Goal: Transaction & Acquisition: Purchase product/service

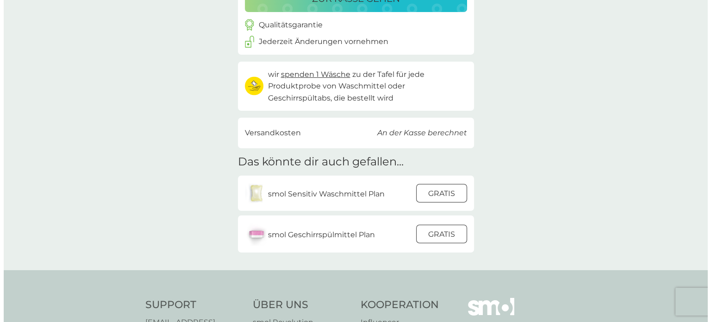
scroll to position [170, 0]
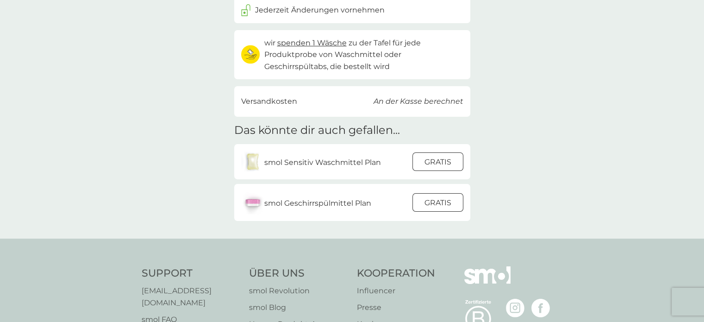
click at [426, 162] on div at bounding box center [437, 161] width 25 height 19
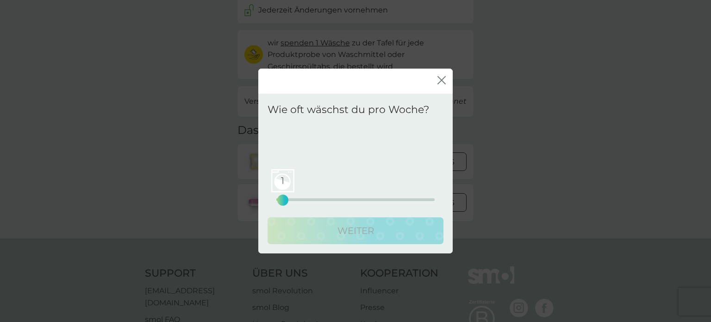
drag, startPoint x: 275, startPoint y: 200, endPoint x: 281, endPoint y: 200, distance: 6.0
click at [281, 200] on div "1" at bounding box center [283, 200] width 4 height 4
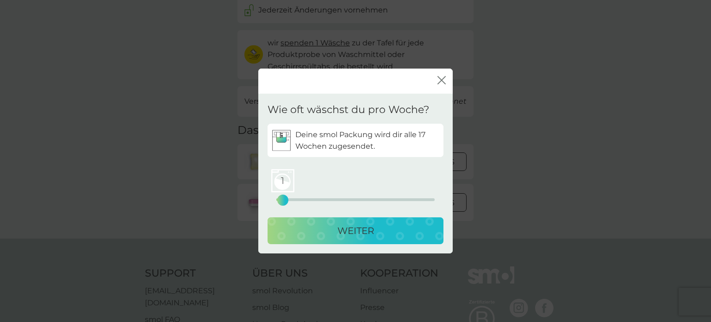
click at [311, 233] on div "WEITER" at bounding box center [355, 230] width 157 height 15
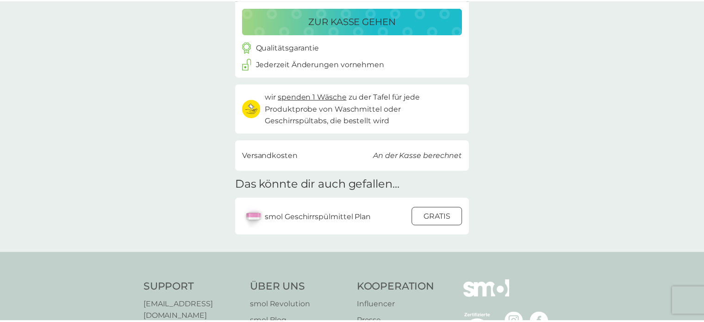
scroll to position [224, 0]
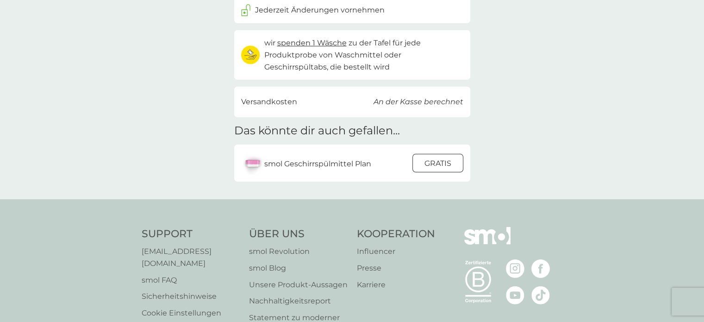
click at [443, 160] on div at bounding box center [437, 162] width 25 height 19
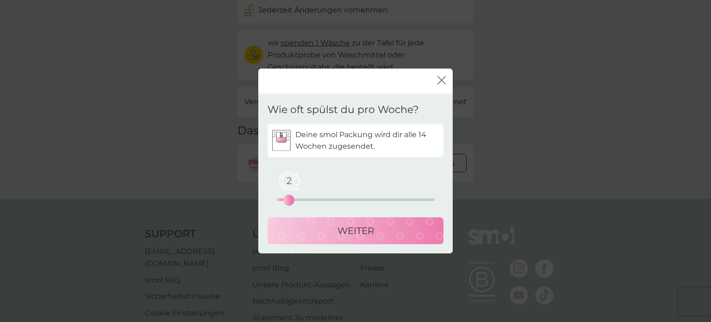
drag, startPoint x: 275, startPoint y: 199, endPoint x: 288, endPoint y: 202, distance: 13.4
click at [288, 202] on div "2" at bounding box center [289, 200] width 4 height 4
click at [300, 231] on div "WEITER" at bounding box center [355, 230] width 157 height 15
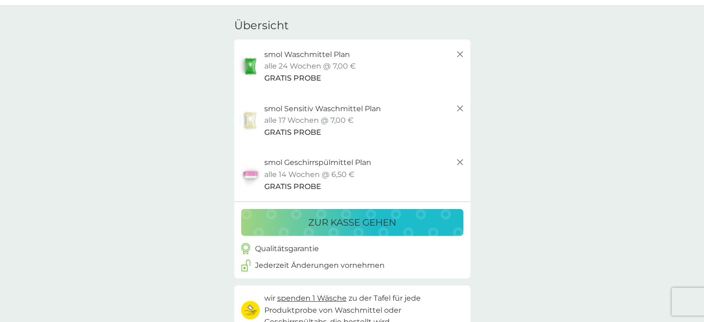
scroll to position [22, 0]
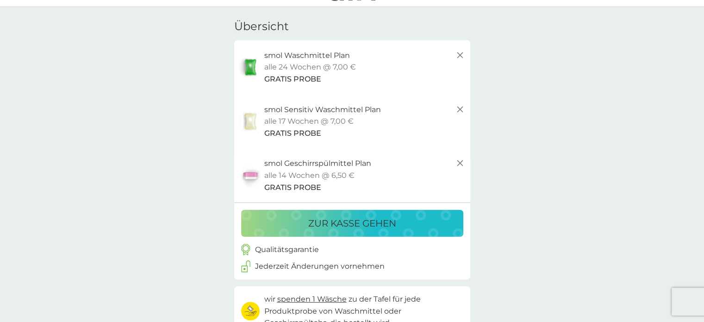
click at [384, 222] on p "zur Kasse gehen" at bounding box center [352, 223] width 88 height 15
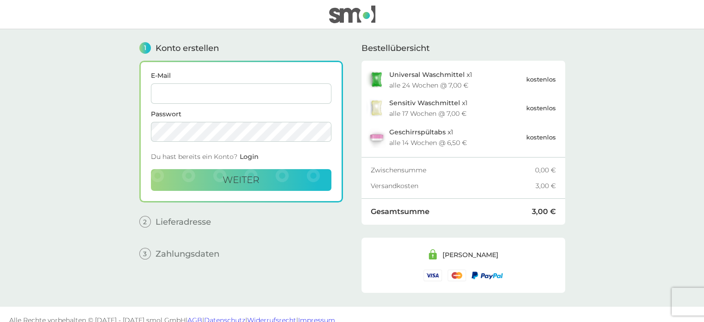
click at [295, 86] on input "E-Mail" at bounding box center [241, 93] width 181 height 20
type input "kulmsjanniklas@web.de"
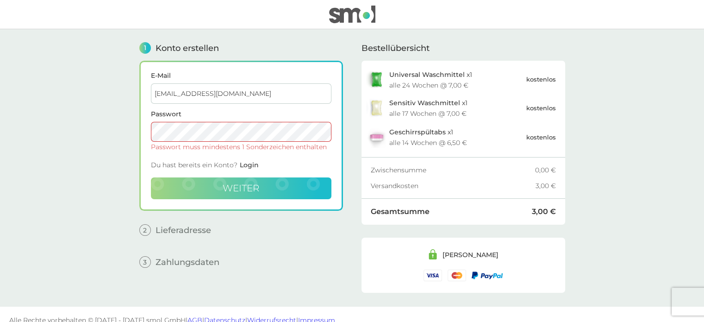
click at [259, 187] on button "weiter" at bounding box center [241, 188] width 181 height 22
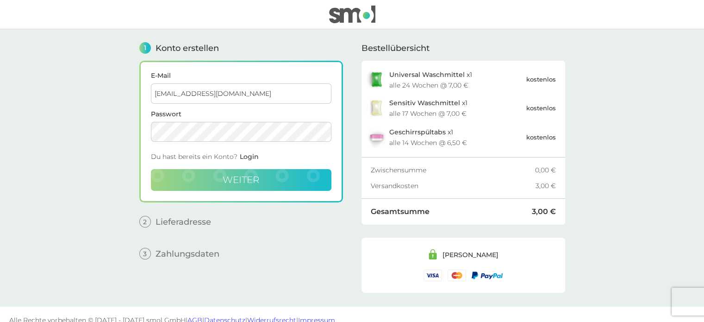
click at [277, 174] on button "weiter" at bounding box center [241, 180] width 181 height 22
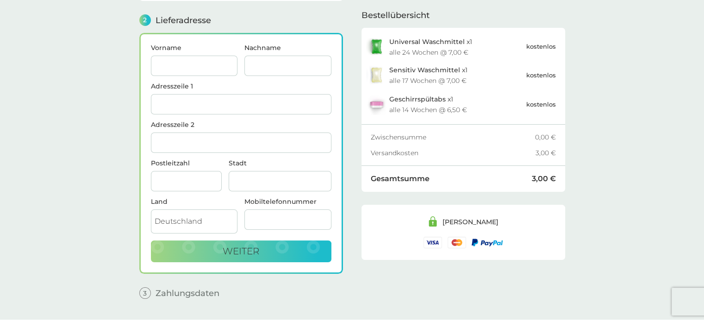
scroll to position [113, 0]
click at [197, 60] on input "Vorname" at bounding box center [194, 65] width 87 height 20
type input "[PERSON_NAME]"
type input "Kulms"
type input "[STREET_ADDRESS]"
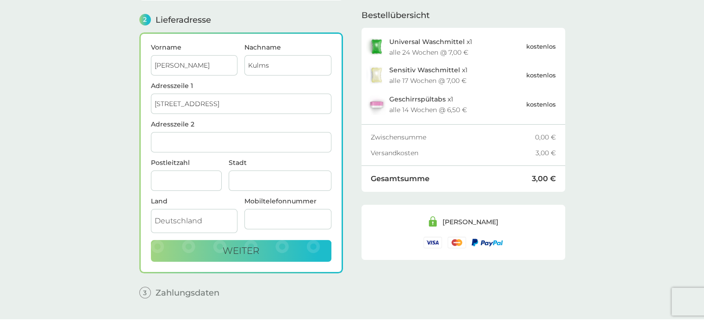
type input "[GEOGRAPHIC_DATA]"
type input "70569"
type input "015140332991"
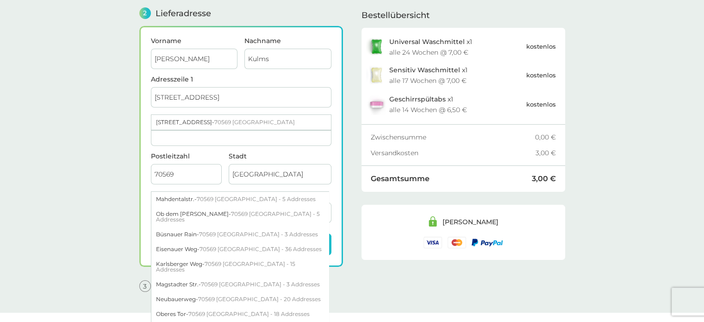
scroll to position [120, 0]
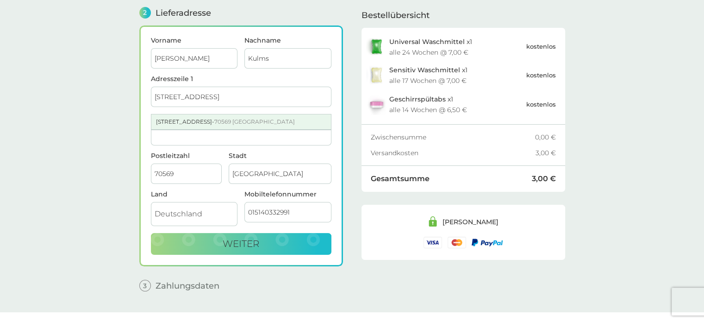
click at [219, 115] on div "Neubauerweg 13B - 70569 Stuttgart" at bounding box center [241, 121] width 180 height 15
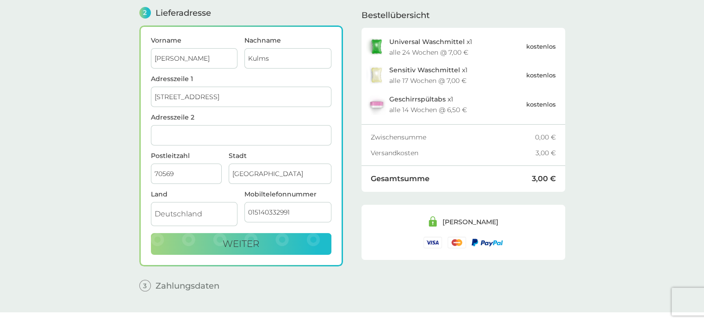
scroll to position [135, 0]
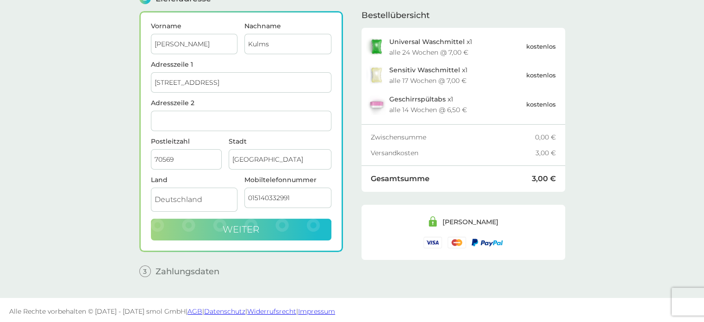
click at [218, 229] on button "weiter" at bounding box center [241, 229] width 181 height 22
checkbox input "true"
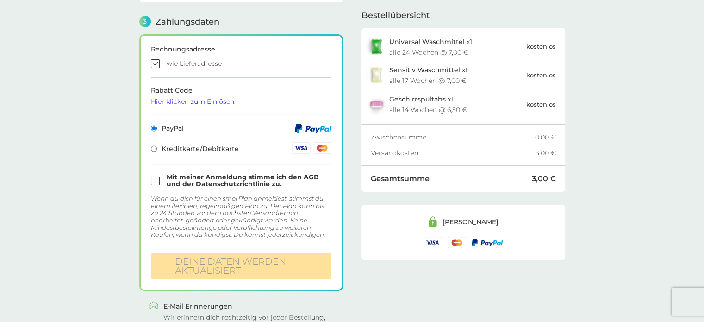
scroll to position [255, 0]
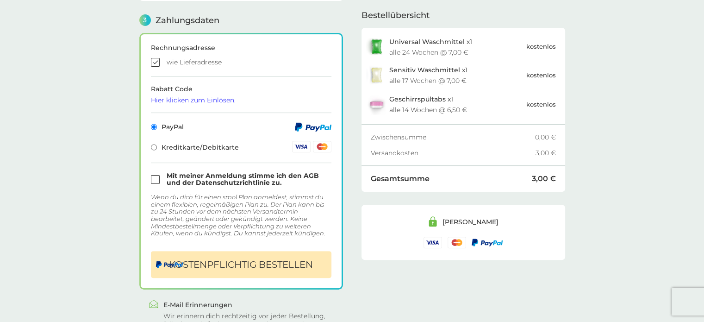
click at [166, 146] on span "Kreditkarte/Debitkarte" at bounding box center [195, 147] width 88 height 6
radio input "false"
radio input "true"
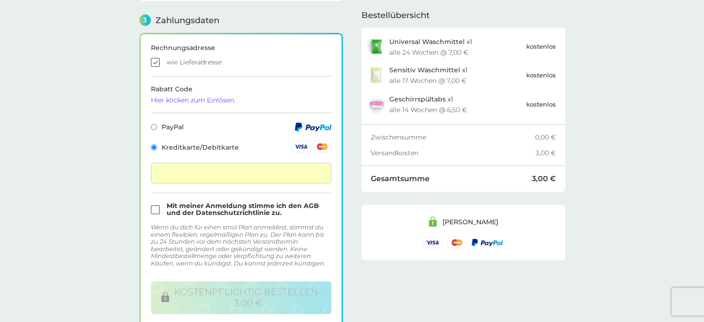
scroll to position [259, 0]
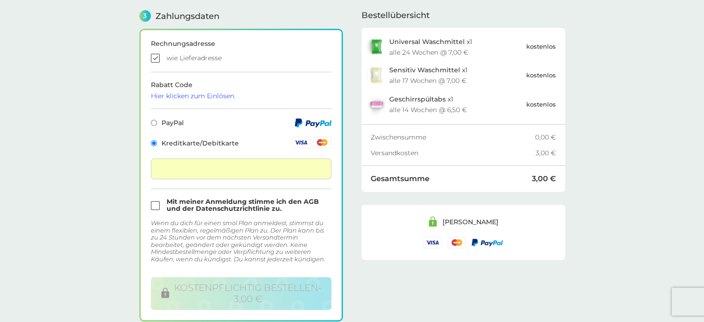
click at [152, 206] on input "checkbox" at bounding box center [241, 205] width 181 height 14
checkbox input "true"
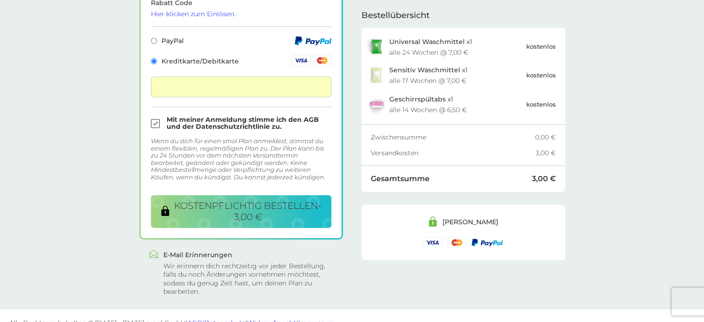
scroll to position [342, 0]
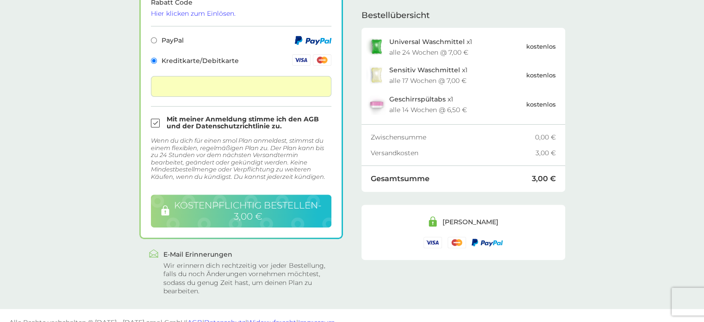
click at [235, 209] on span "kostenpflichtig bestellen - 3,00 €" at bounding box center [248, 211] width 148 height 22
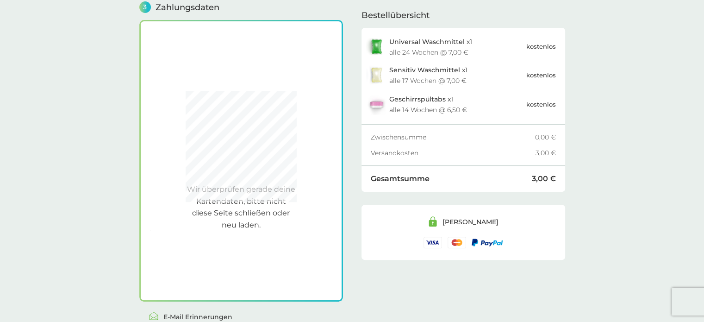
scroll to position [255, 0]
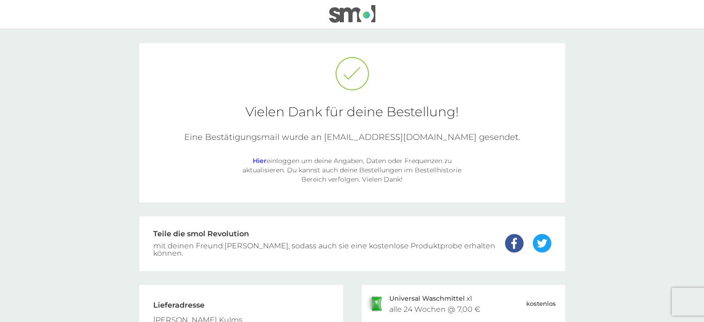
scroll to position [14, 0]
